Goal: Transaction & Acquisition: Purchase product/service

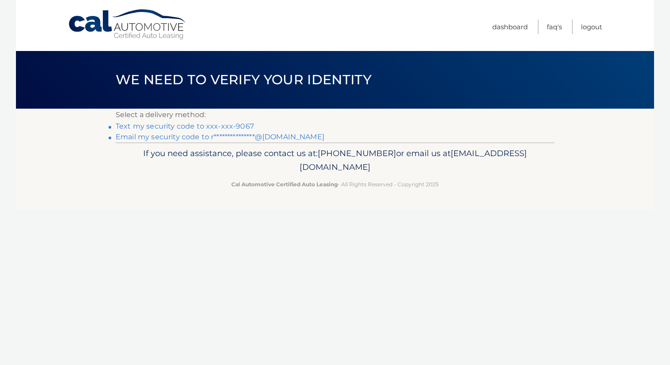
click at [243, 126] on link "Text my security code to xxx-xxx-9067" at bounding box center [185, 126] width 138 height 8
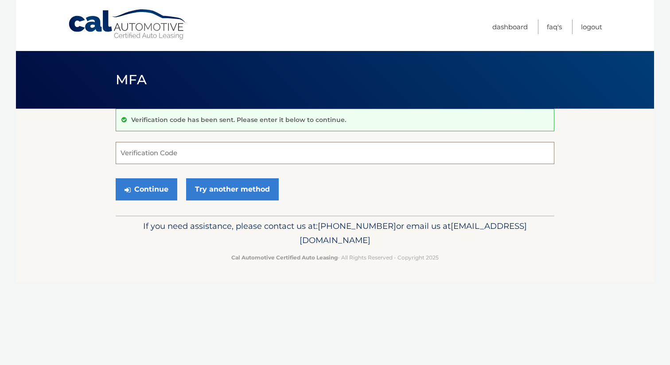
click at [149, 155] on input "Verification Code" at bounding box center [335, 153] width 439 height 22
type input "137156"
click at [141, 188] on button "Continue" at bounding box center [147, 189] width 62 height 22
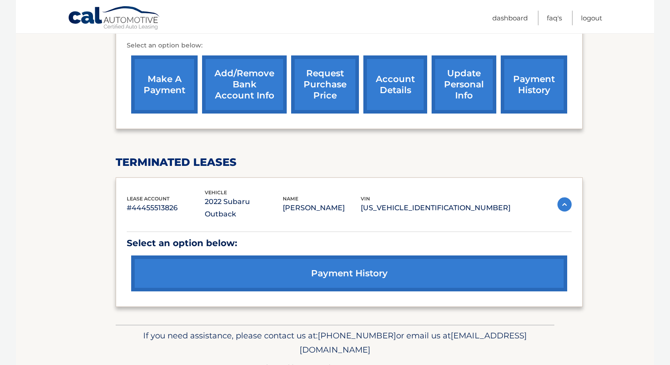
scroll to position [328, 0]
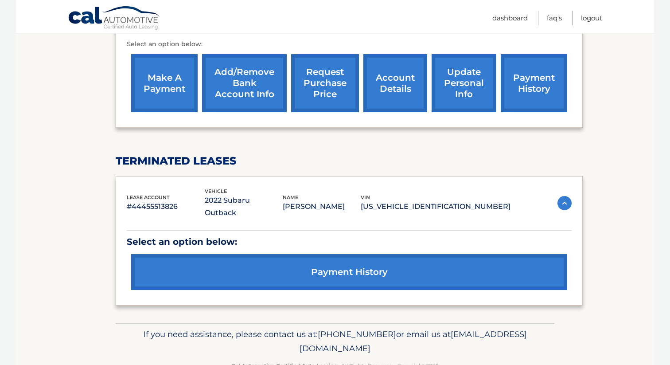
click at [166, 87] on link "make a payment" at bounding box center [164, 83] width 67 height 58
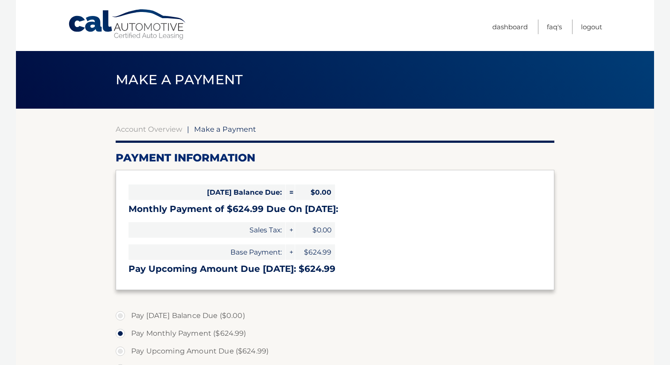
select select "YjhjMTIzNTEtZDM3YS00YzU2LTk3ZDAtZDA4NDNmZTY5ZWQ0"
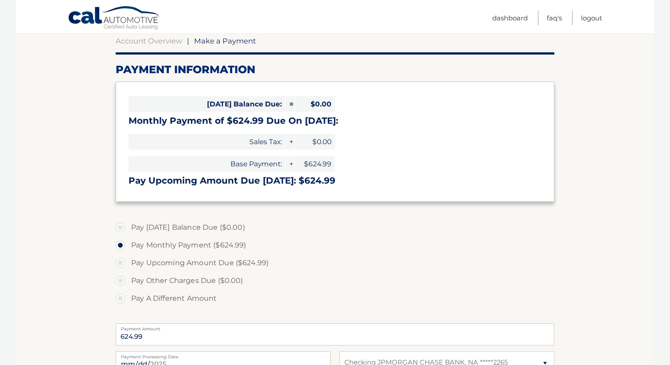
scroll to position [90, 0]
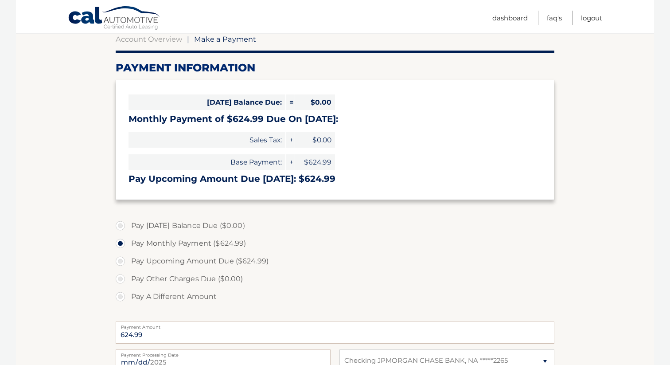
click at [122, 263] on label "Pay Upcoming Amount Due ($624.99)" at bounding box center [335, 261] width 439 height 18
click at [122, 263] on input "Pay Upcoming Amount Due ($624.99)" at bounding box center [123, 259] width 9 height 14
radio input "true"
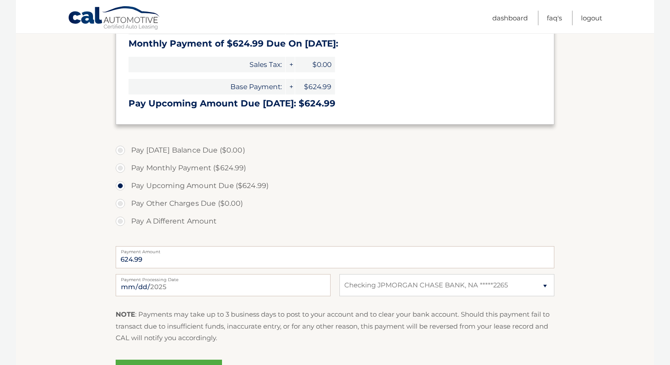
scroll to position [184, 0]
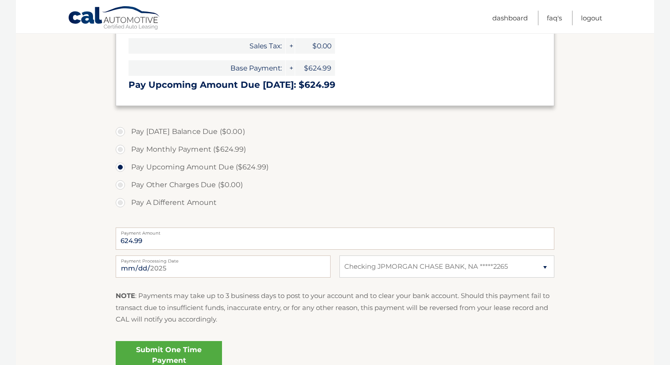
click at [157, 349] on link "Submit One Time Payment" at bounding box center [169, 355] width 106 height 28
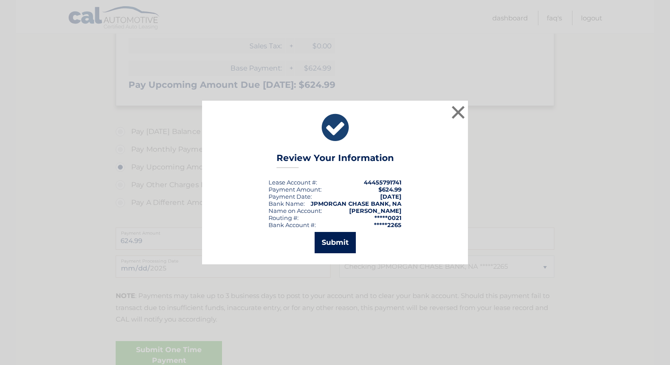
click at [333, 241] on button "Submit" at bounding box center [335, 242] width 41 height 21
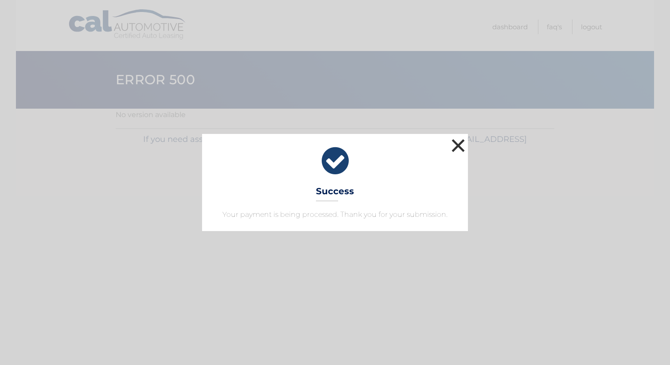
click at [458, 146] on button "×" at bounding box center [459, 146] width 18 height 18
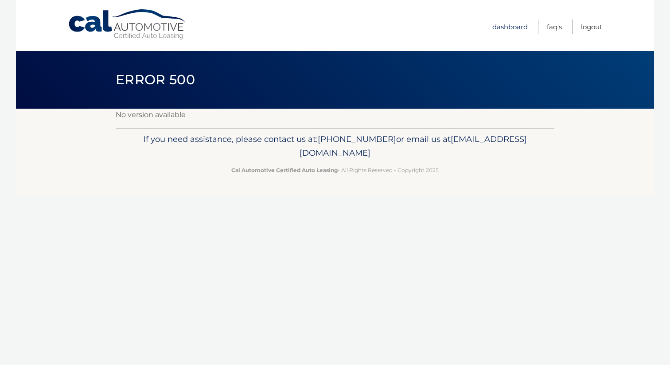
click at [510, 27] on link "Dashboard" at bounding box center [510, 27] width 35 height 15
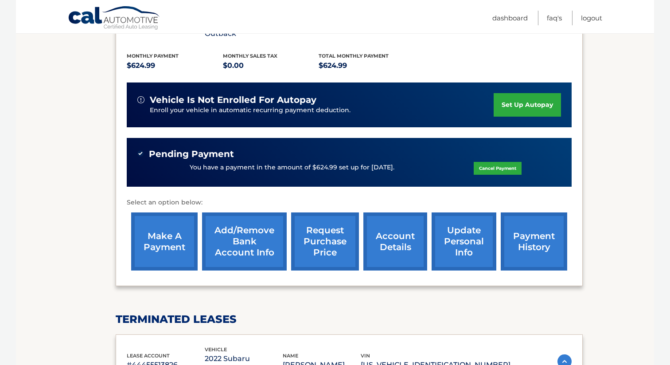
scroll to position [184, 0]
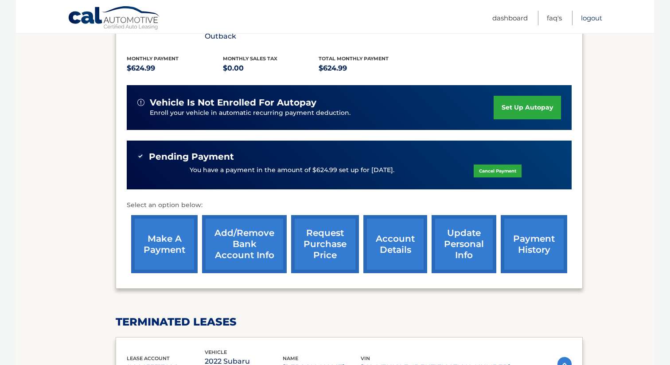
click at [595, 17] on link "Logout" at bounding box center [591, 18] width 21 height 15
